Goal: Navigation & Orientation: Find specific page/section

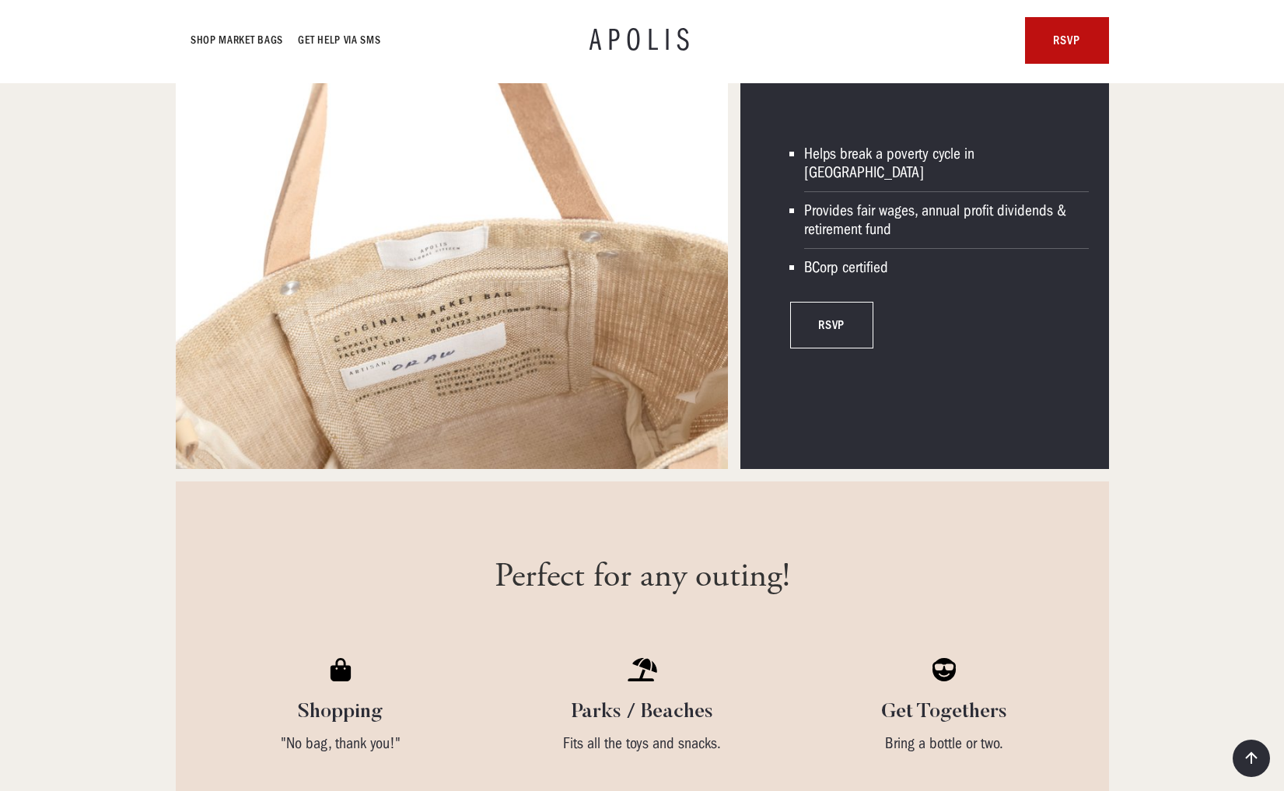
scroll to position [2887, 0]
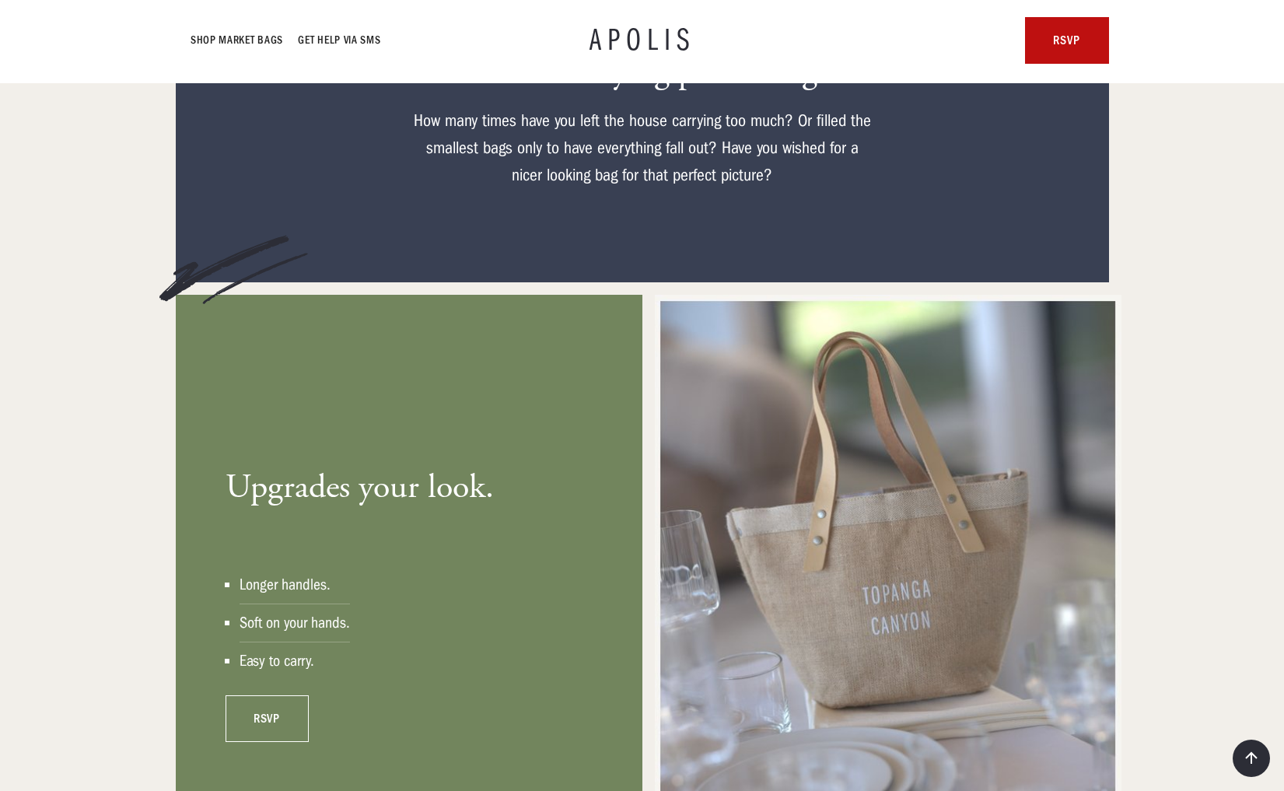
scroll to position [917, 0]
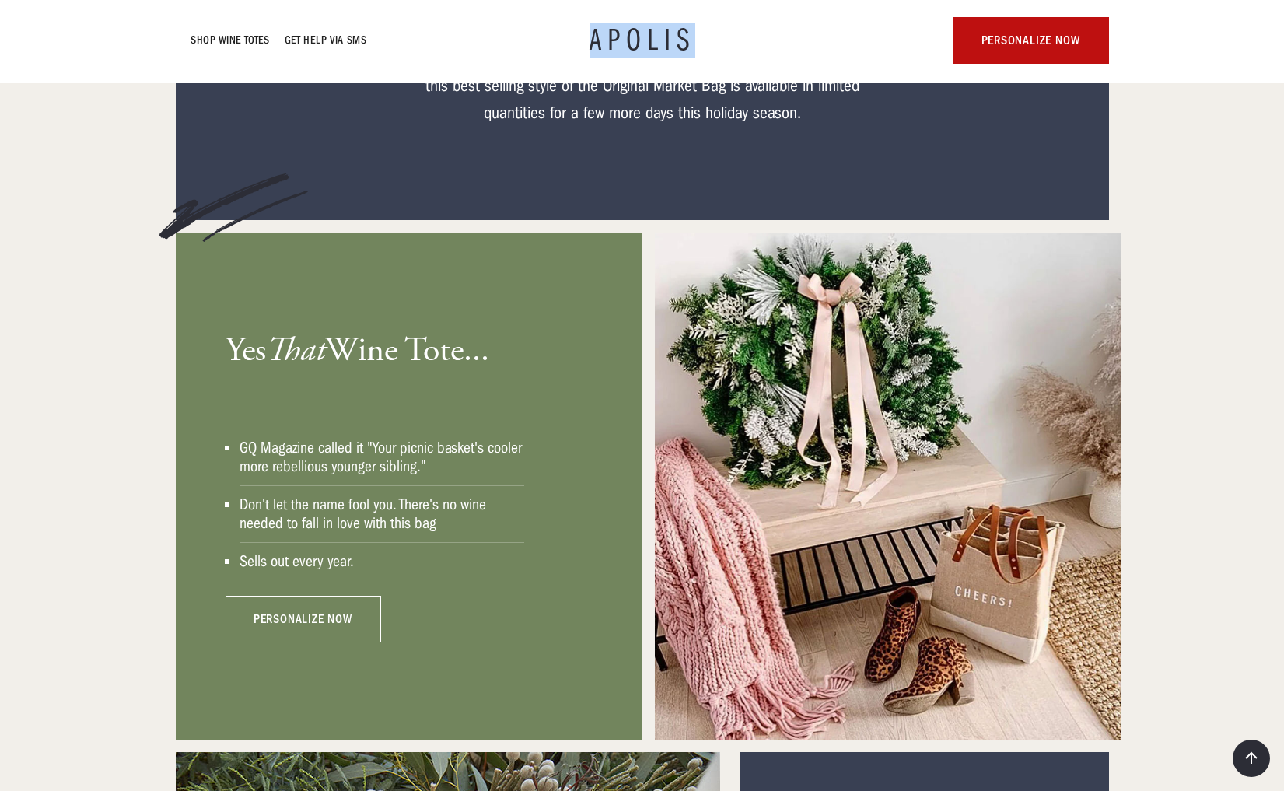
scroll to position [935, 0]
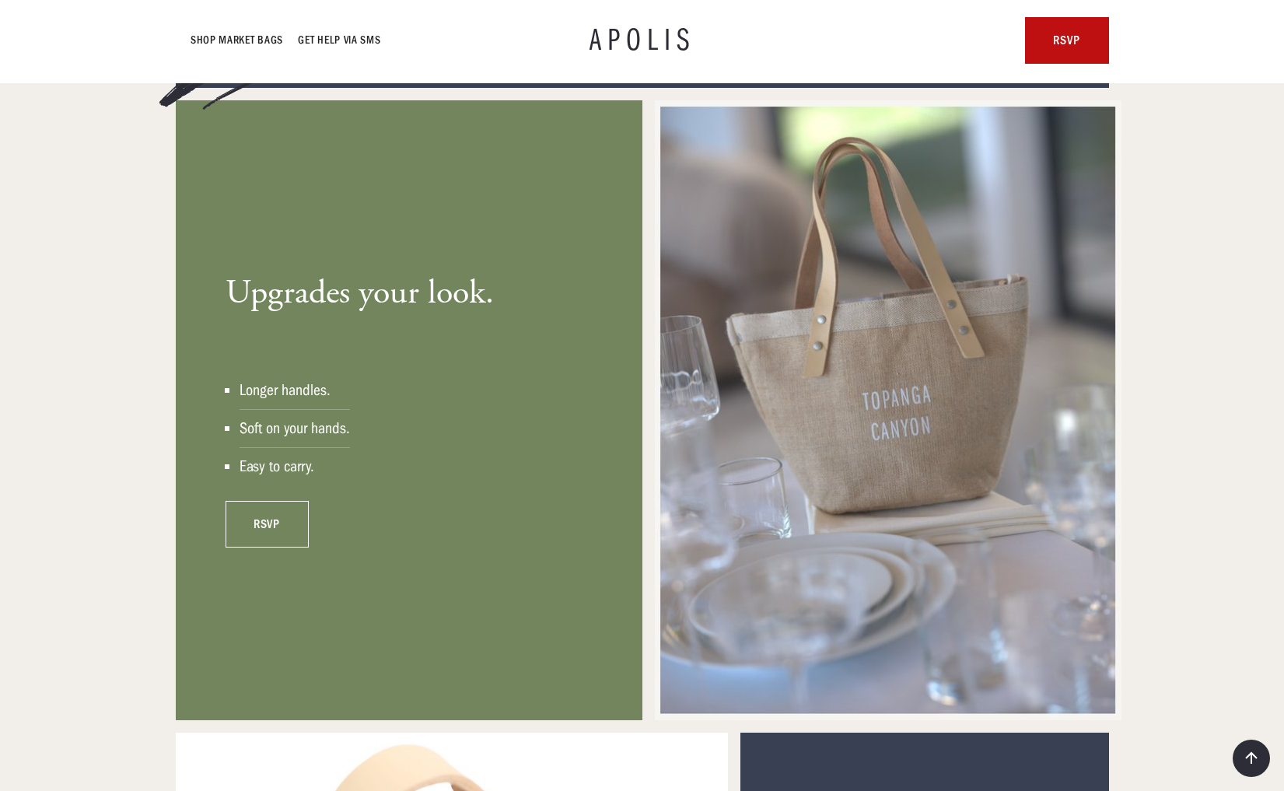
scroll to position [1043, 0]
